Goal: Transaction & Acquisition: Purchase product/service

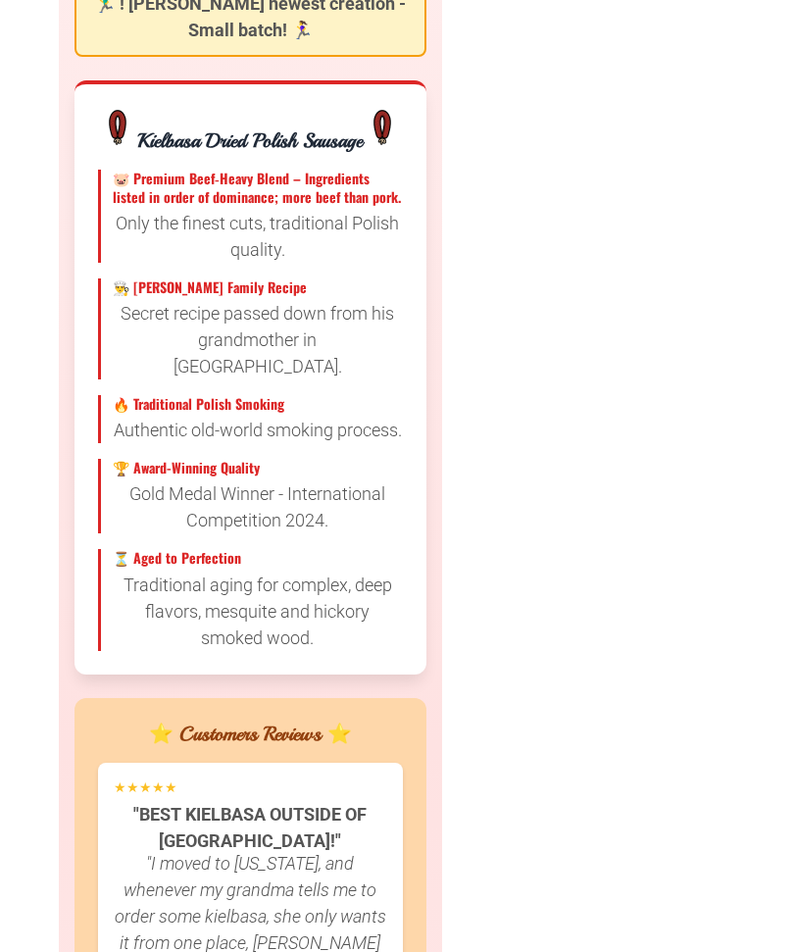
scroll to position [2437, 0]
click at [693, 571] on div "**********" at bounding box center [397, 530] width 677 height 5017
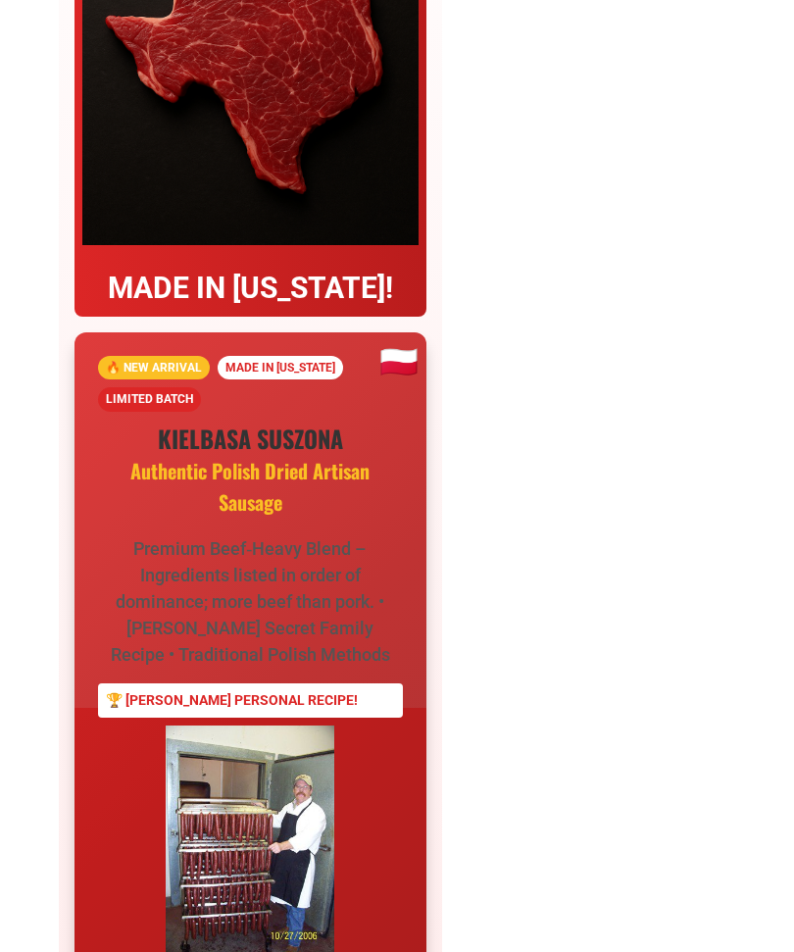
scroll to position [301, 0]
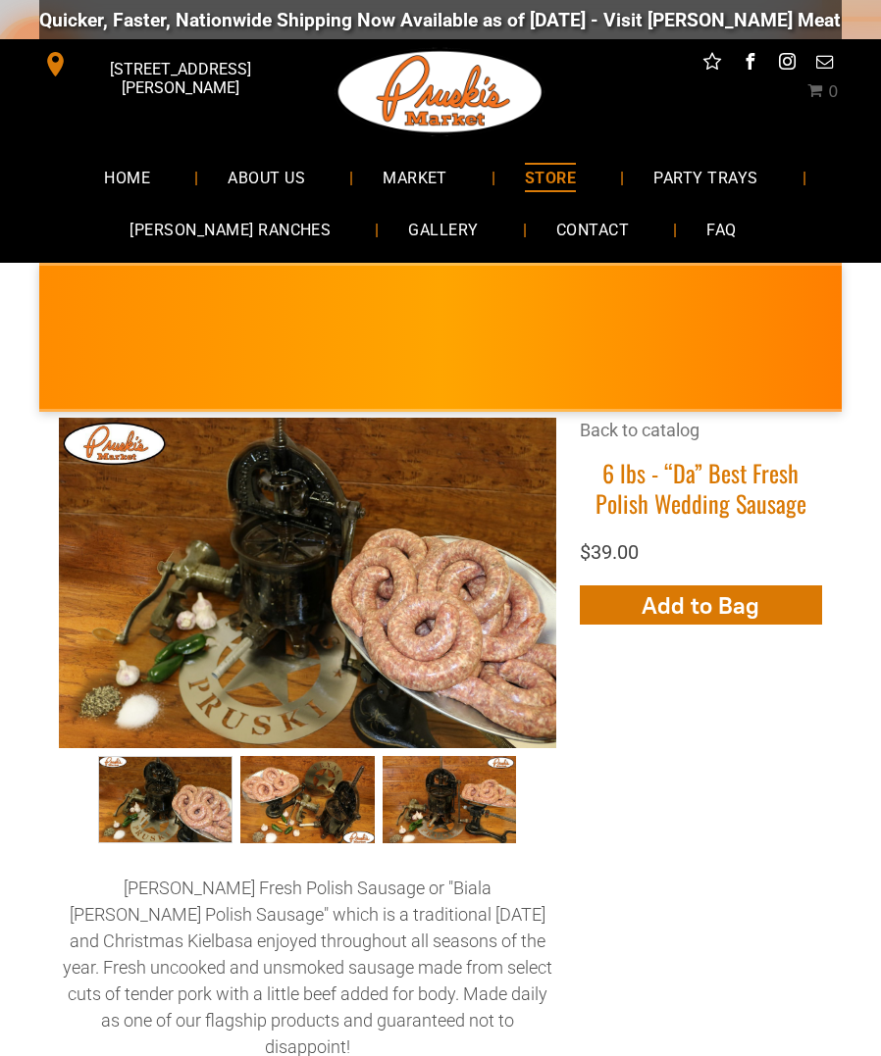
click at [836, 258] on nav "HOME ABOUT US MARKET STORE PARTY TRAYS [PERSON_NAME][GEOGRAPHIC_DATA] GALLERY C…" at bounding box center [440, 204] width 802 height 118
